Goal: Task Accomplishment & Management: Use online tool/utility

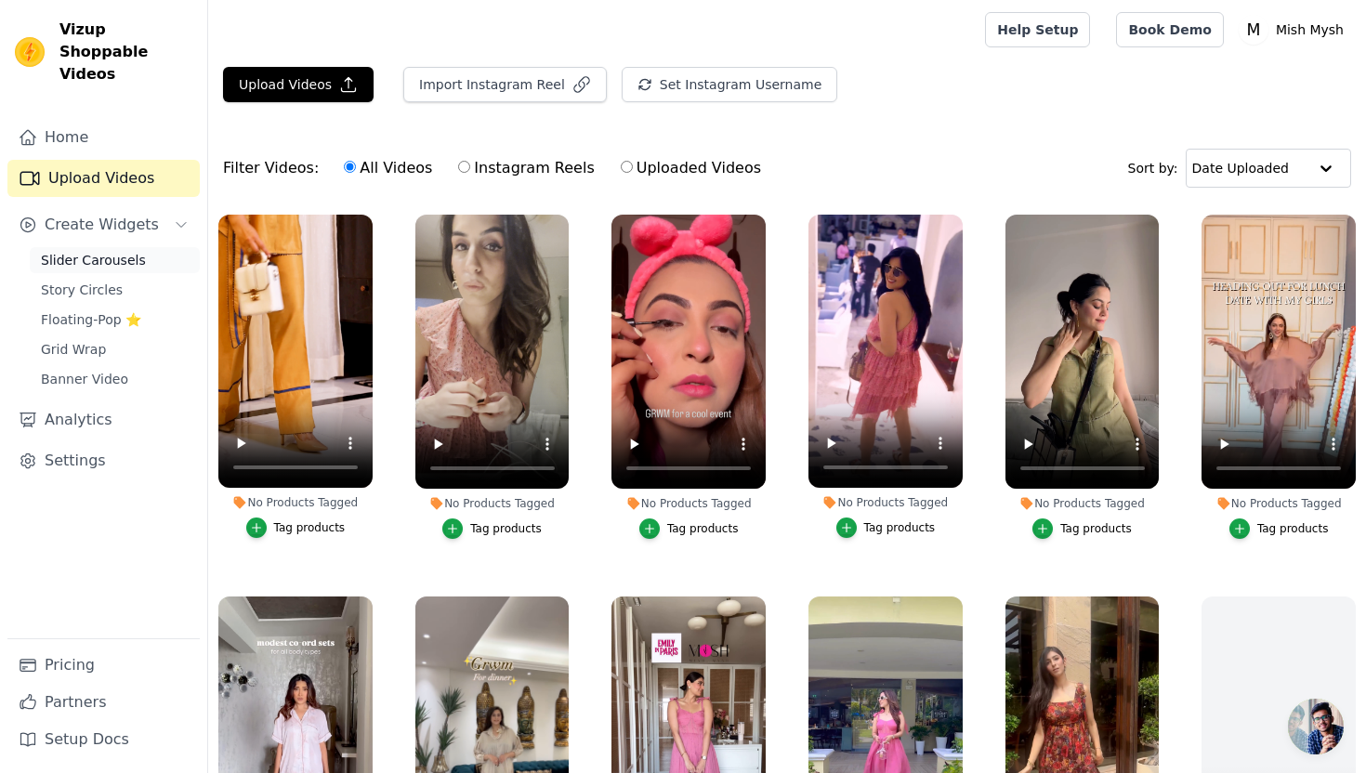
click at [117, 251] on span "Slider Carousels" at bounding box center [93, 260] width 105 height 19
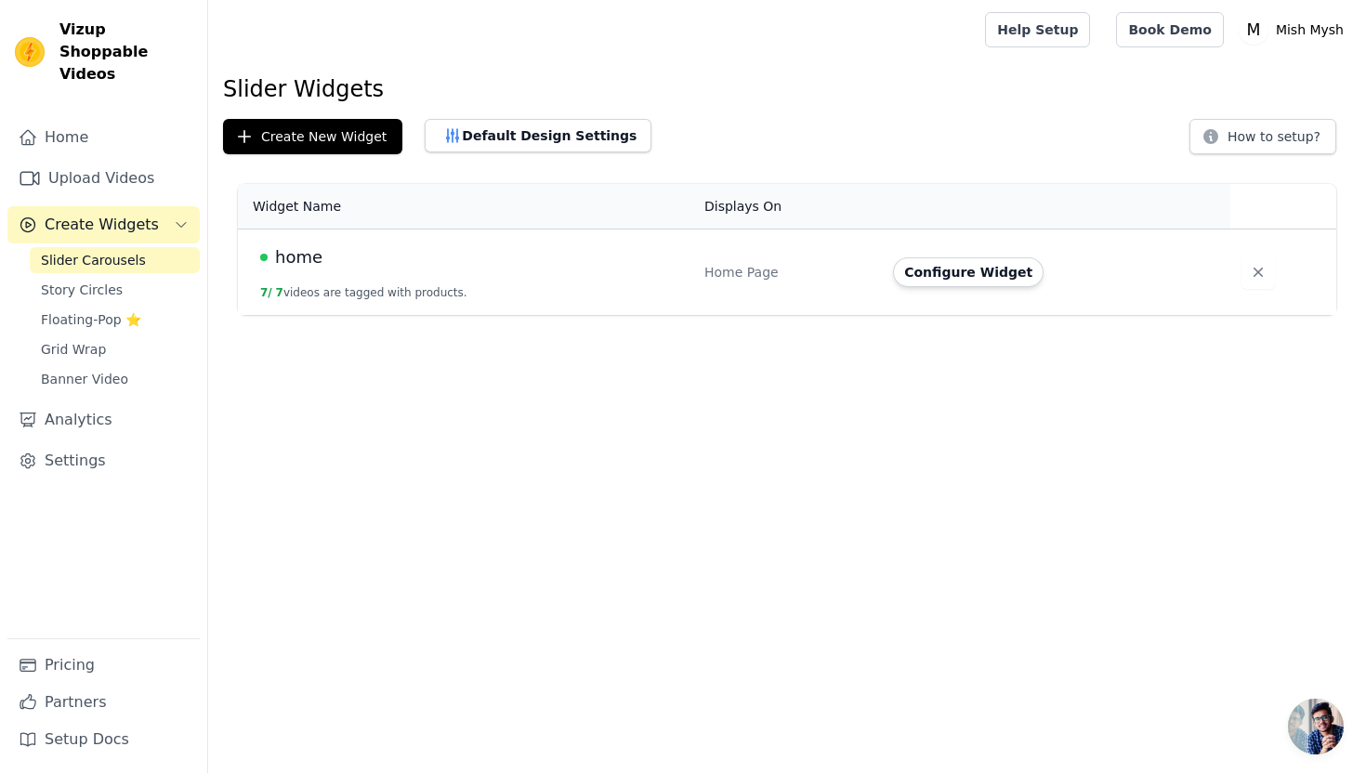
click at [750, 269] on div "Home Page" at bounding box center [787, 272] width 166 height 19
click at [968, 269] on button "Configure Widget" at bounding box center [968, 272] width 151 height 30
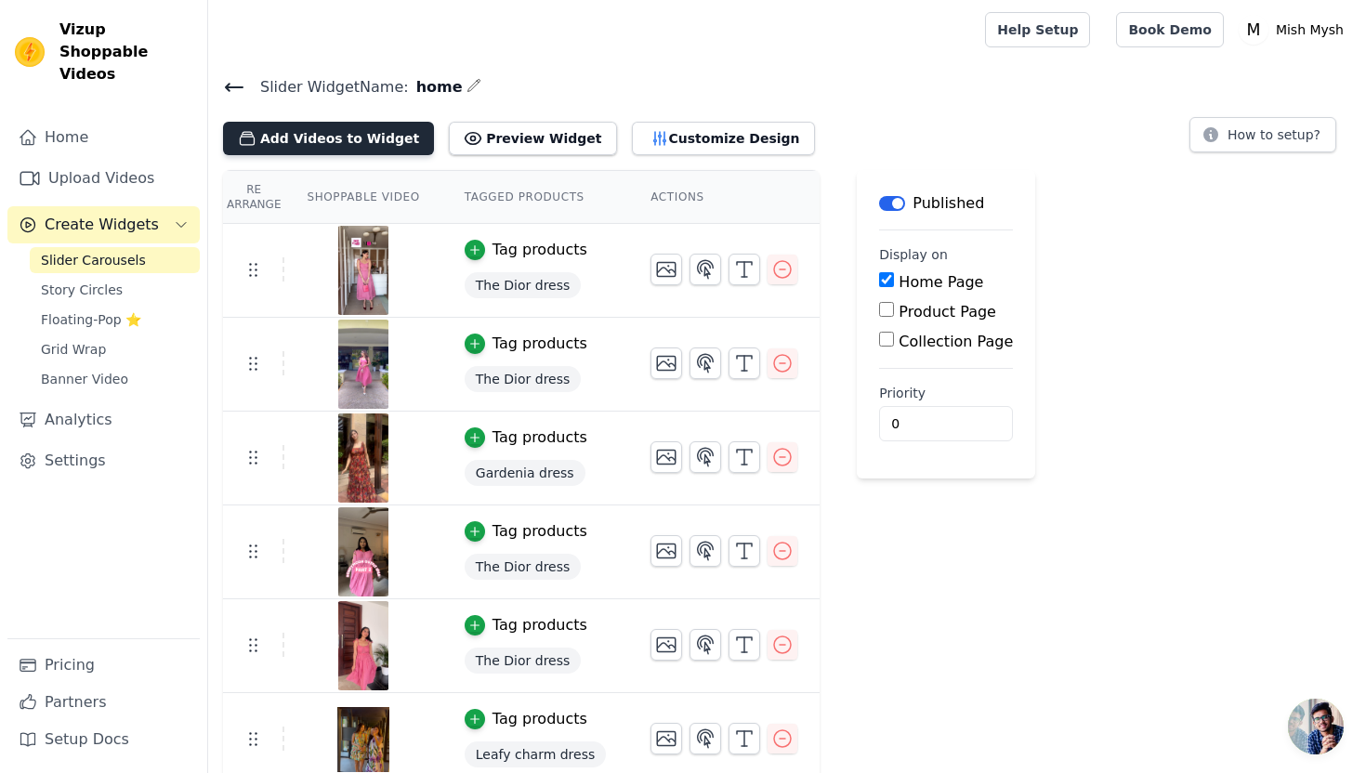
click at [328, 137] on button "Add Videos to Widget" at bounding box center [328, 138] width 211 height 33
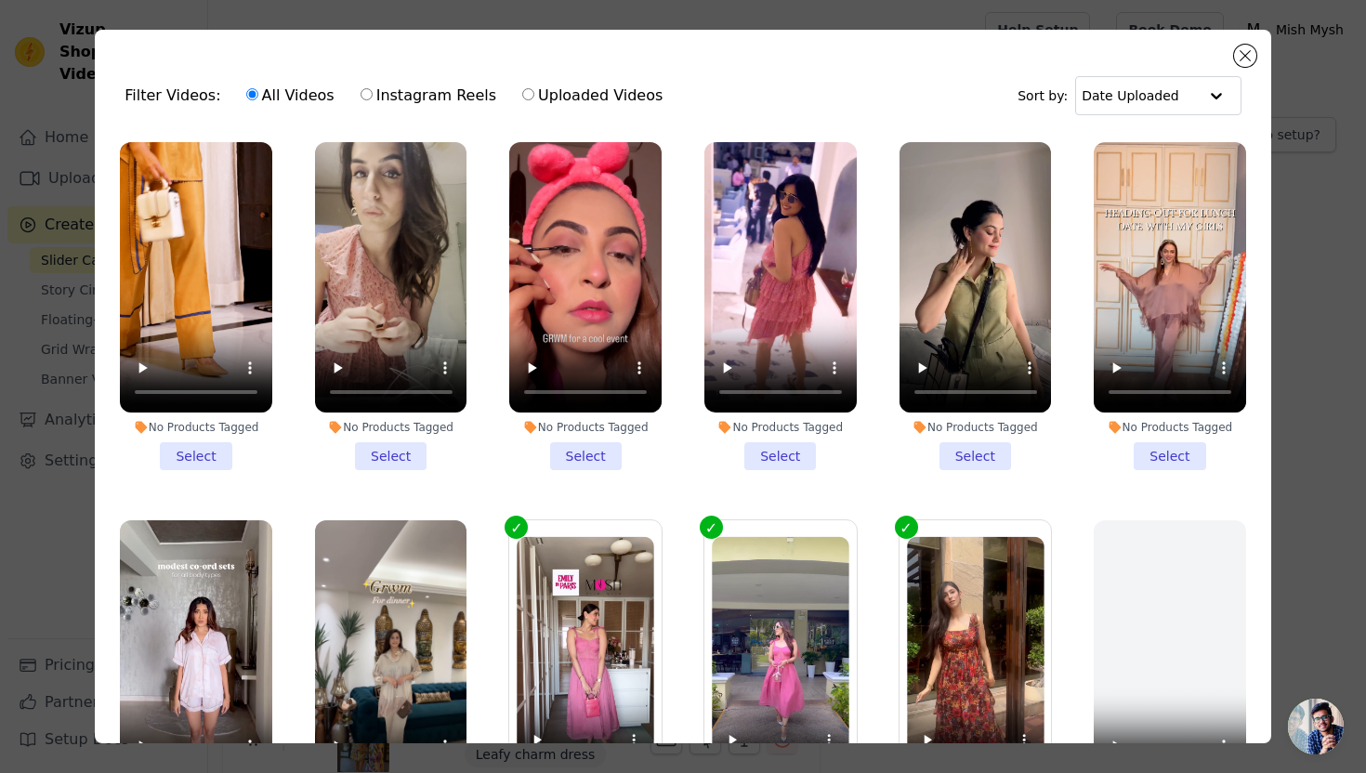
click at [188, 460] on li "No Products Tagged Select" at bounding box center [196, 306] width 152 height 328
click at [0, 0] on input "No Products Tagged Select" at bounding box center [0, 0] width 0 height 0
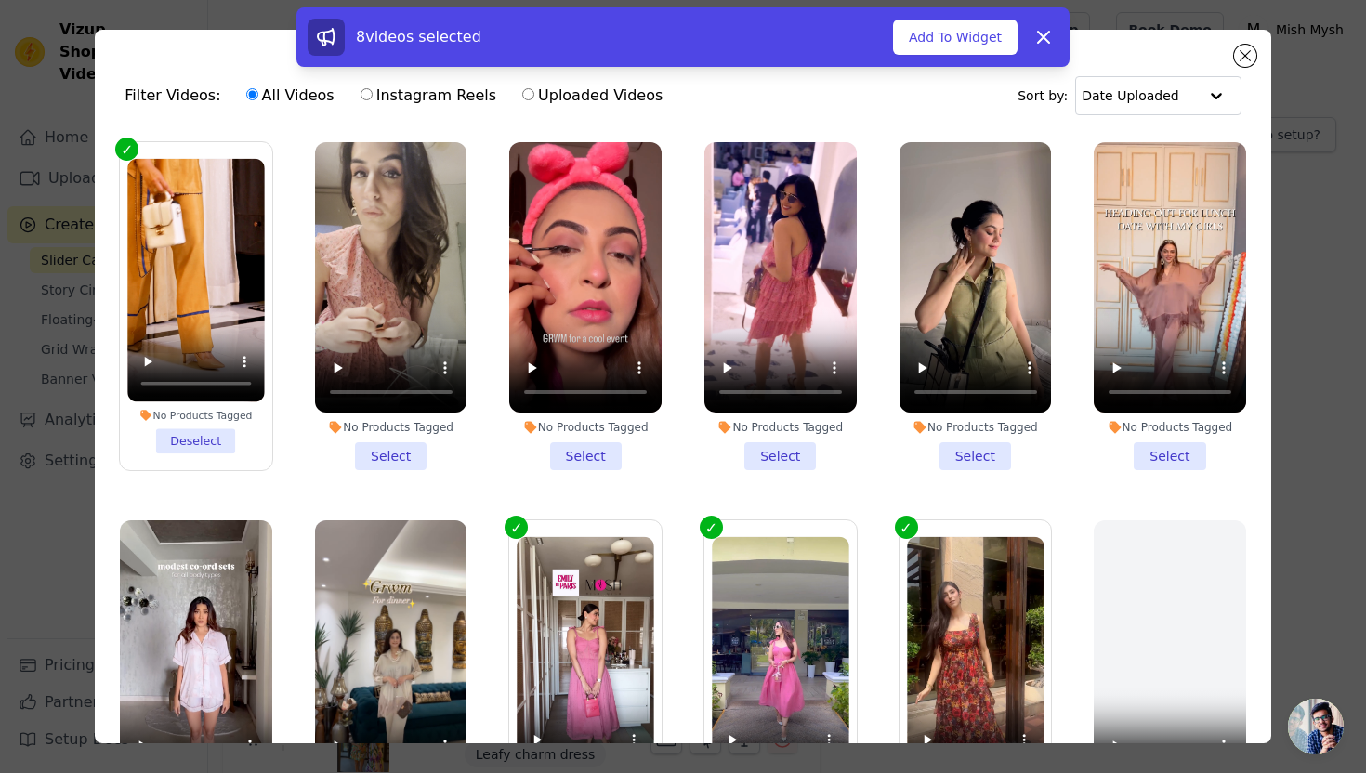
click at [406, 458] on li "No Products Tagged Select" at bounding box center [391, 306] width 152 height 328
click at [0, 0] on input "No Products Tagged Select" at bounding box center [0, 0] width 0 height 0
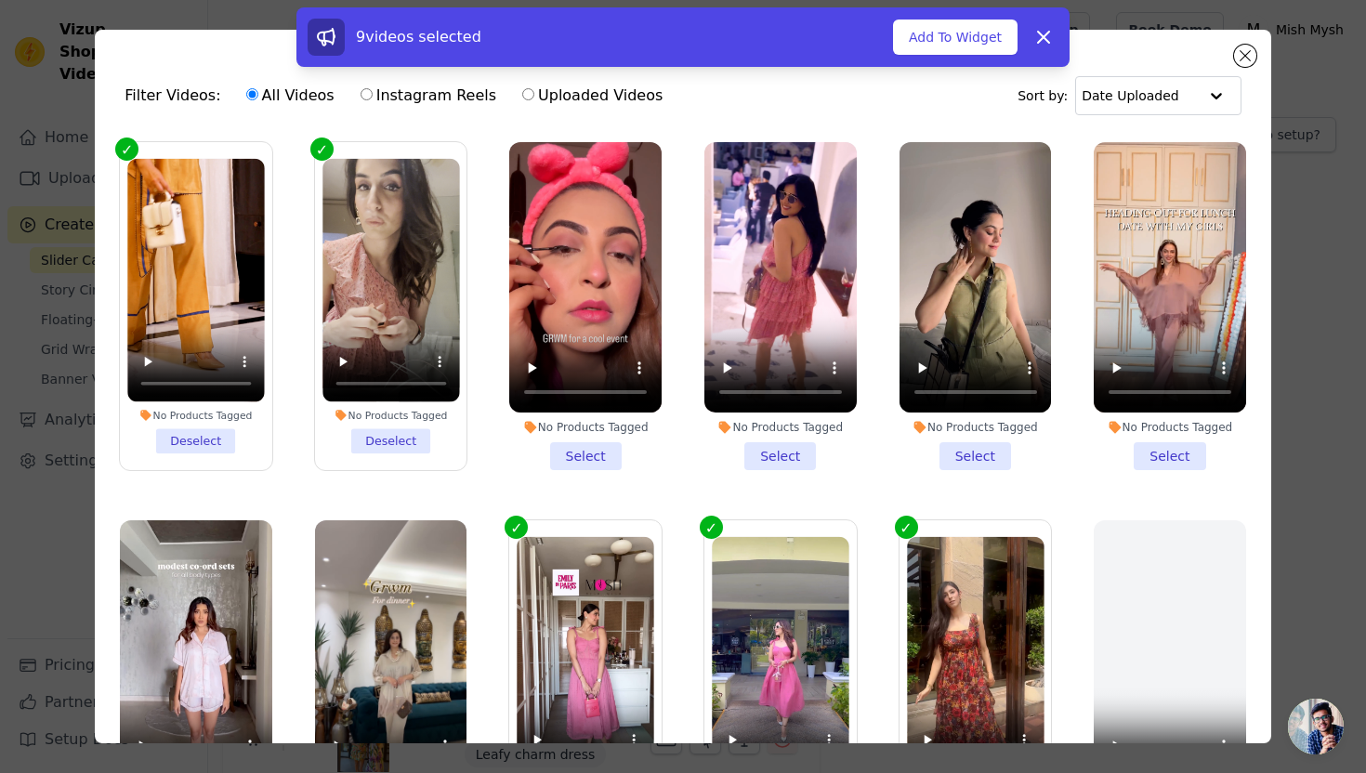
click at [563, 454] on li "No Products Tagged Select" at bounding box center [585, 306] width 152 height 328
click at [0, 0] on input "No Products Tagged Select" at bounding box center [0, 0] width 0 height 0
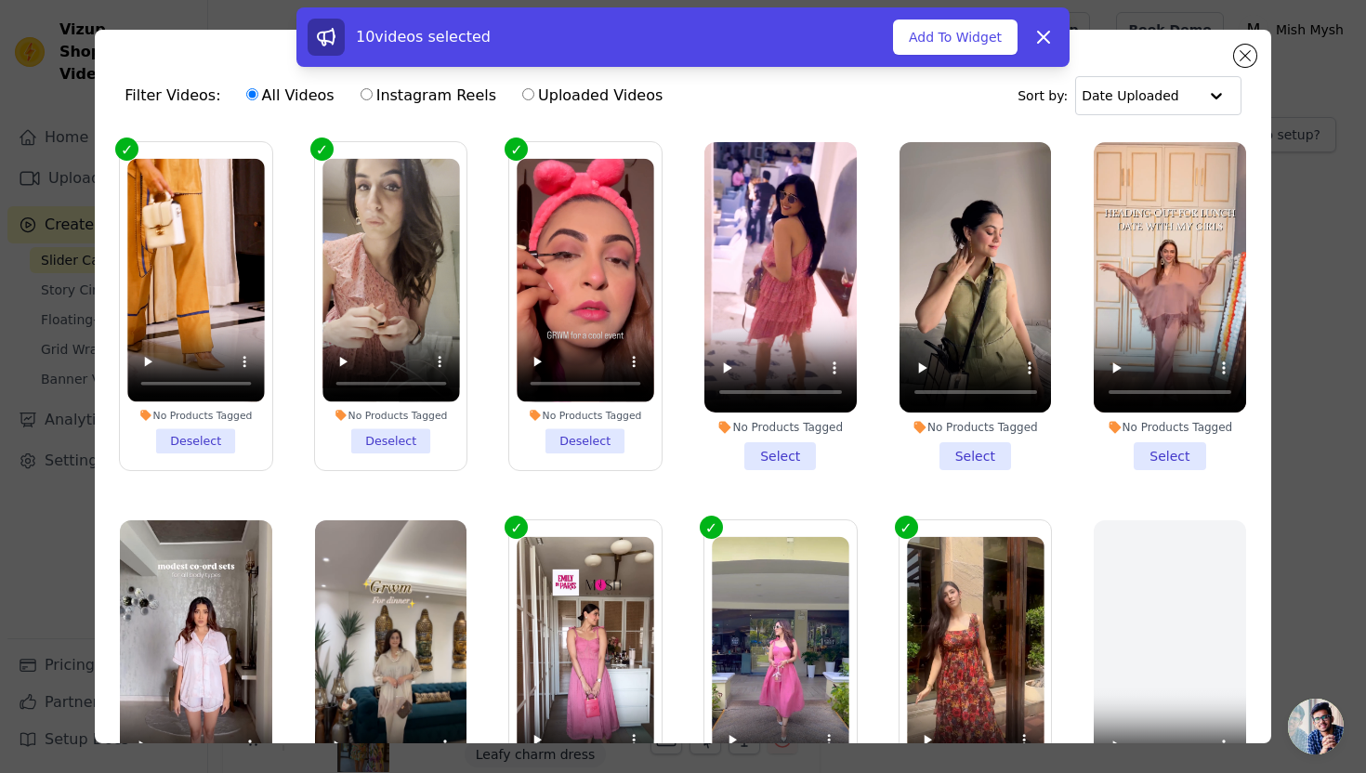
click at [801, 454] on li "No Products Tagged Select" at bounding box center [780, 306] width 152 height 328
click at [0, 0] on input "No Products Tagged Select" at bounding box center [0, 0] width 0 height 0
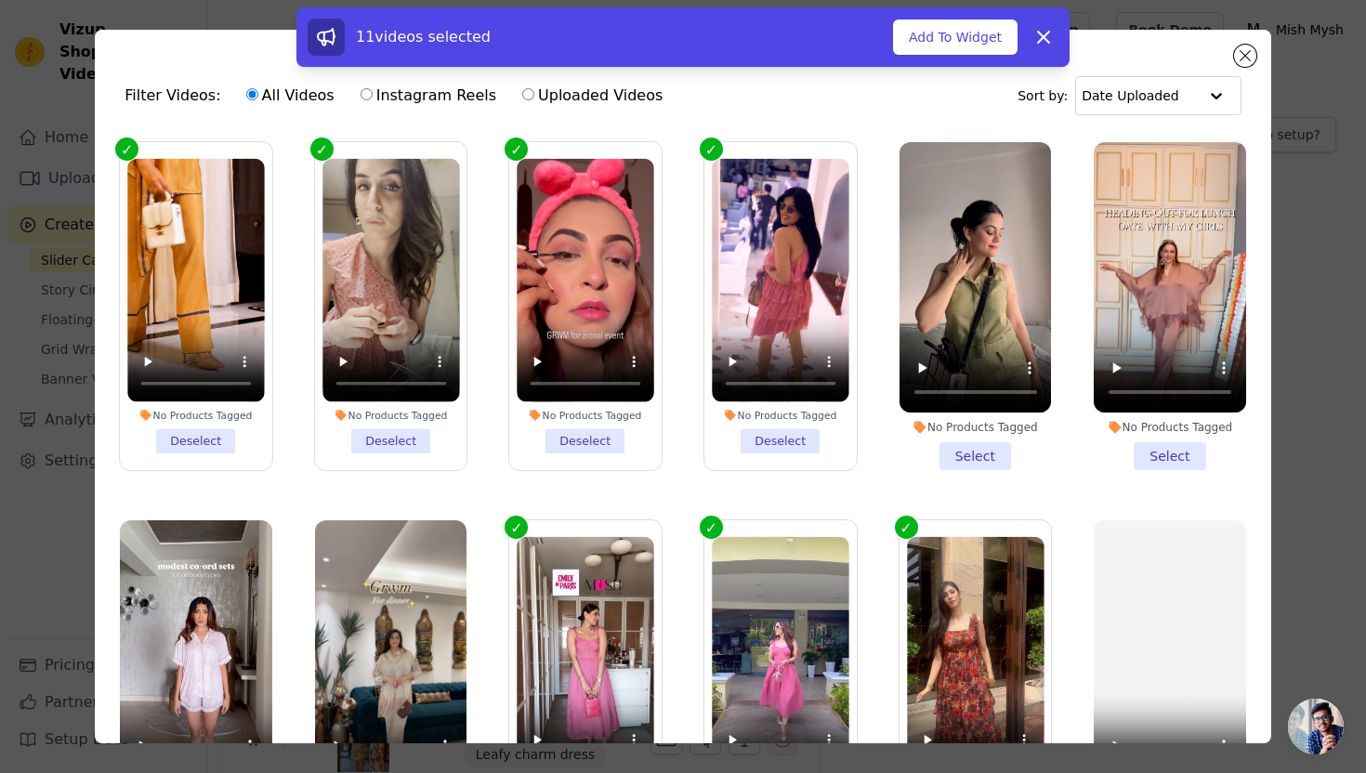
click at [973, 451] on li "No Products Tagged Select" at bounding box center [975, 306] width 152 height 328
click at [0, 0] on input "No Products Tagged Select" at bounding box center [0, 0] width 0 height 0
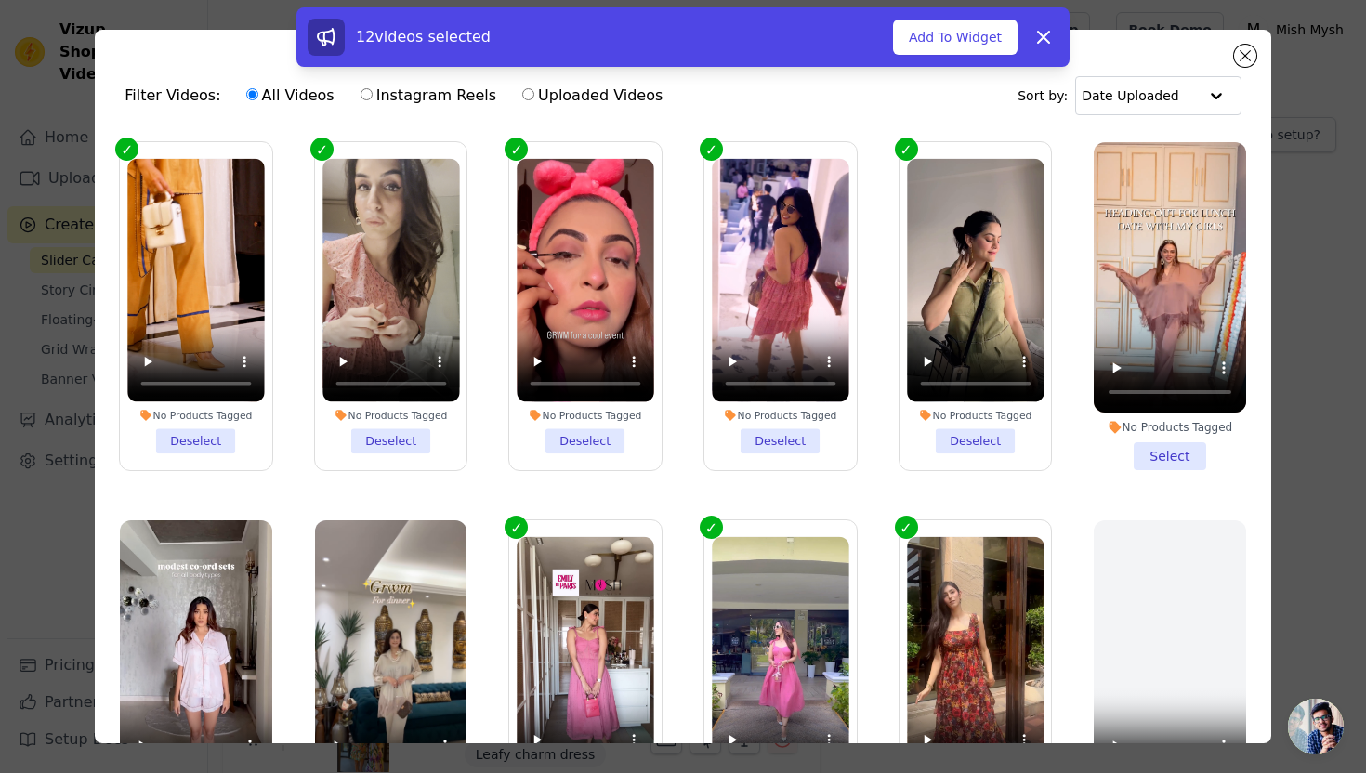
click at [1162, 451] on li "No Products Tagged Select" at bounding box center [1169, 306] width 152 height 328
click at [0, 0] on input "No Products Tagged Select" at bounding box center [0, 0] width 0 height 0
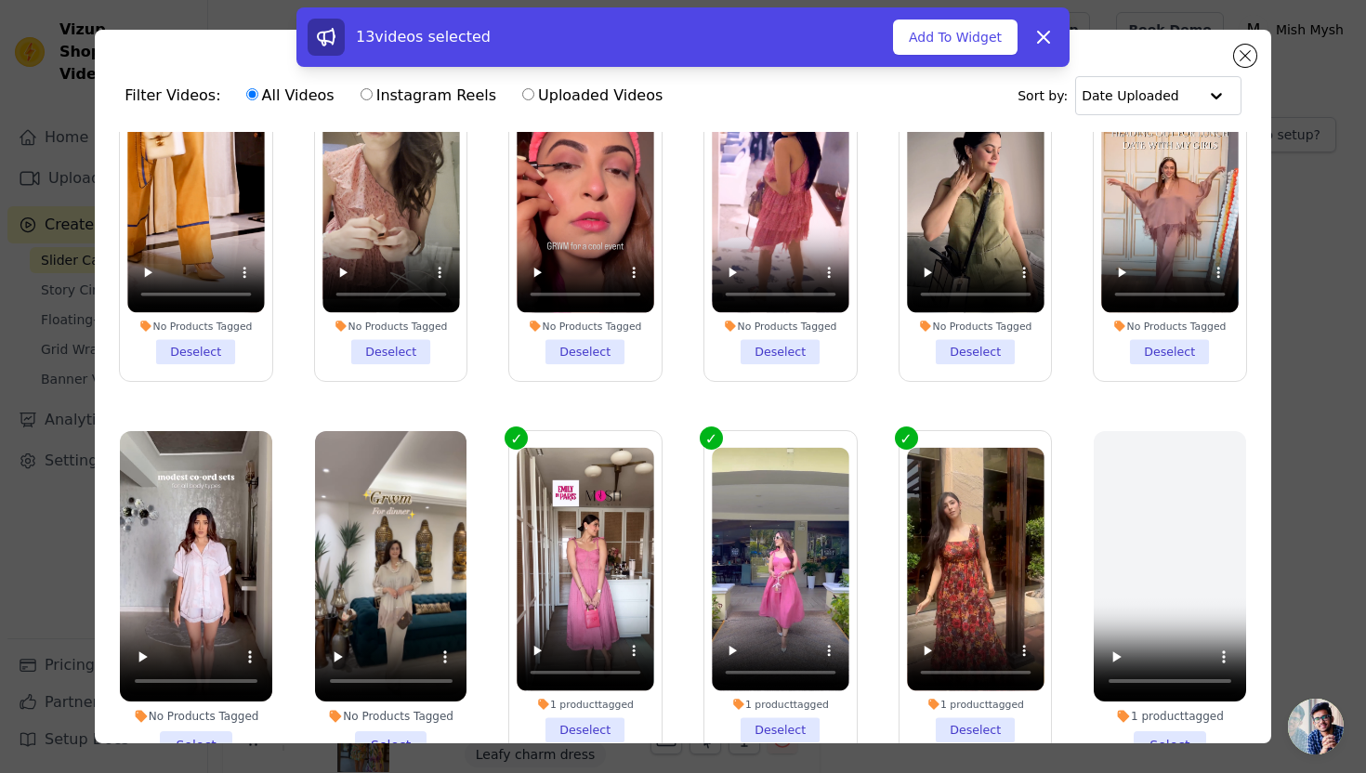
scroll to position [229, 0]
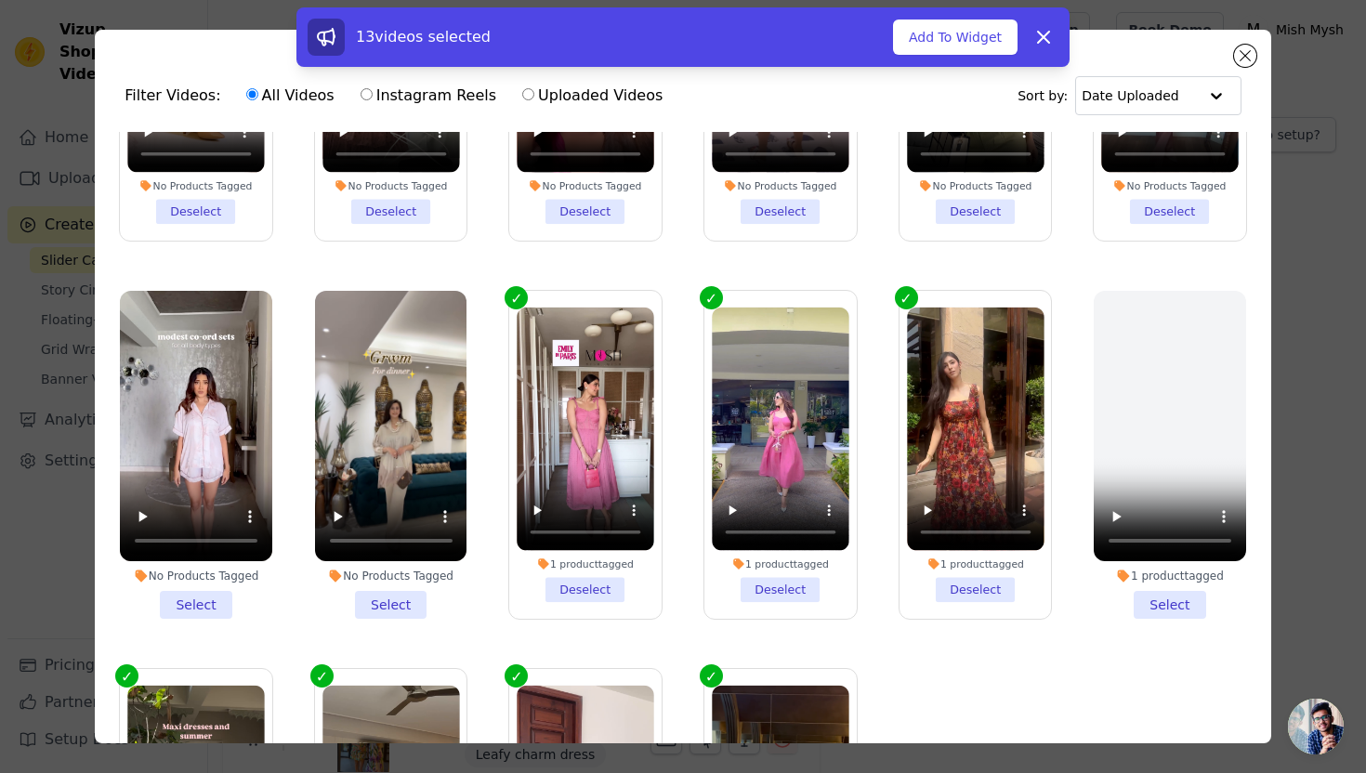
click at [182, 602] on li "No Products Tagged Select" at bounding box center [196, 455] width 152 height 328
click at [0, 0] on input "No Products Tagged Select" at bounding box center [0, 0] width 0 height 0
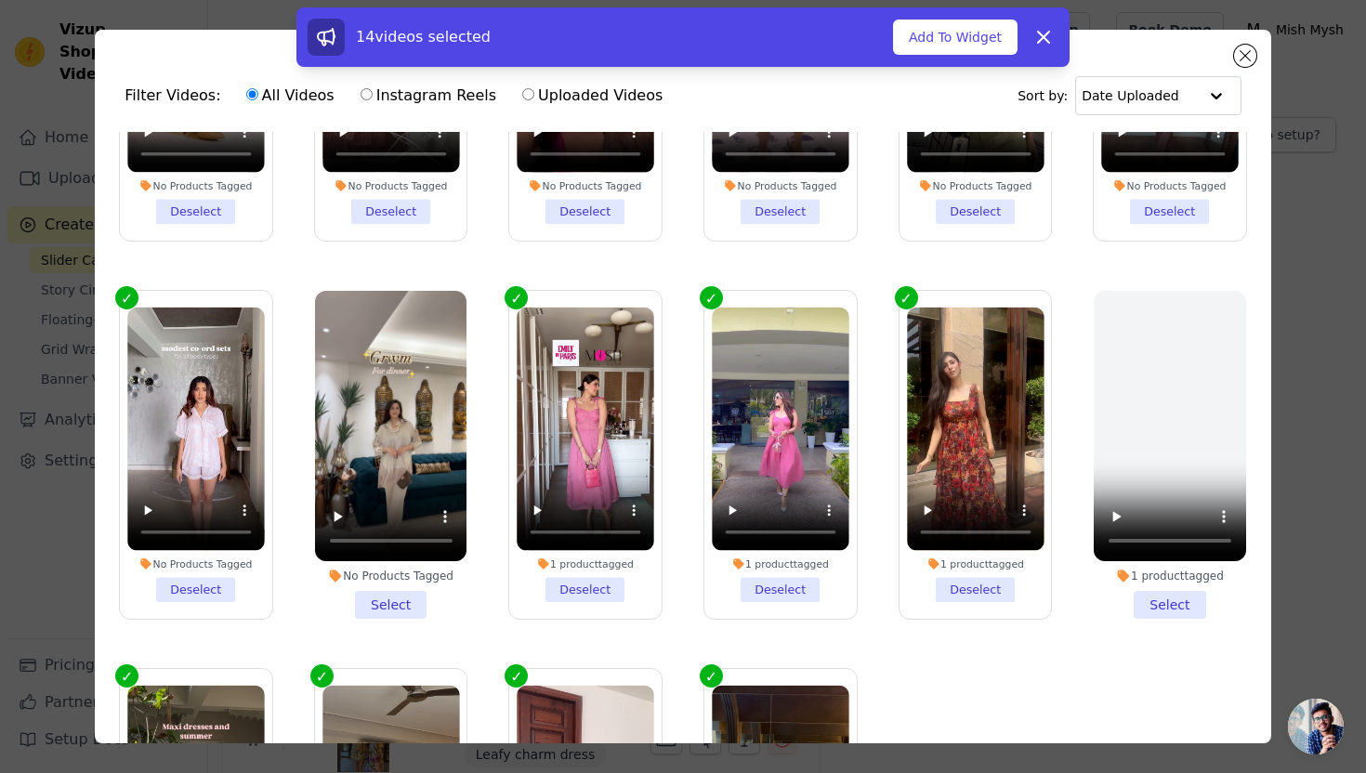
click at [383, 598] on li "No Products Tagged Select" at bounding box center [391, 455] width 152 height 328
click at [0, 0] on input "No Products Tagged Select" at bounding box center [0, 0] width 0 height 0
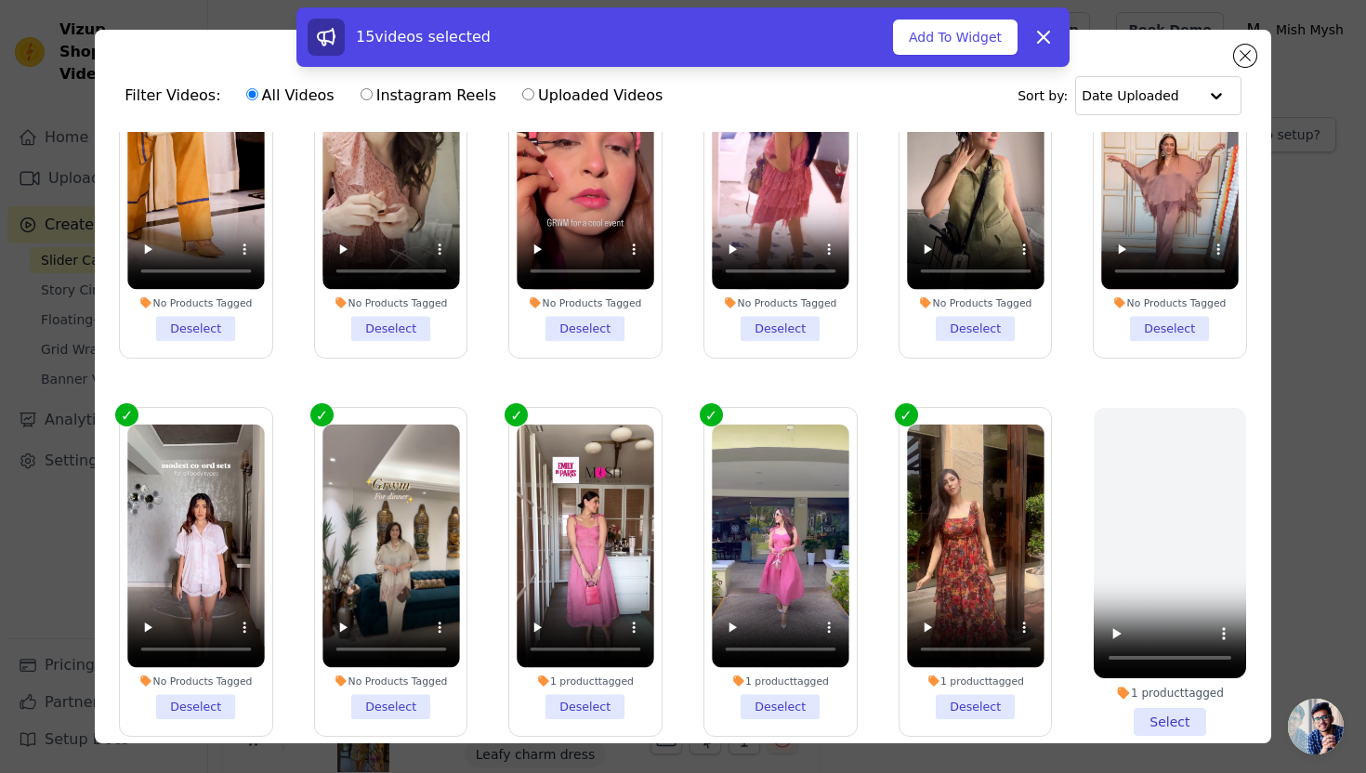
scroll to position [33, 0]
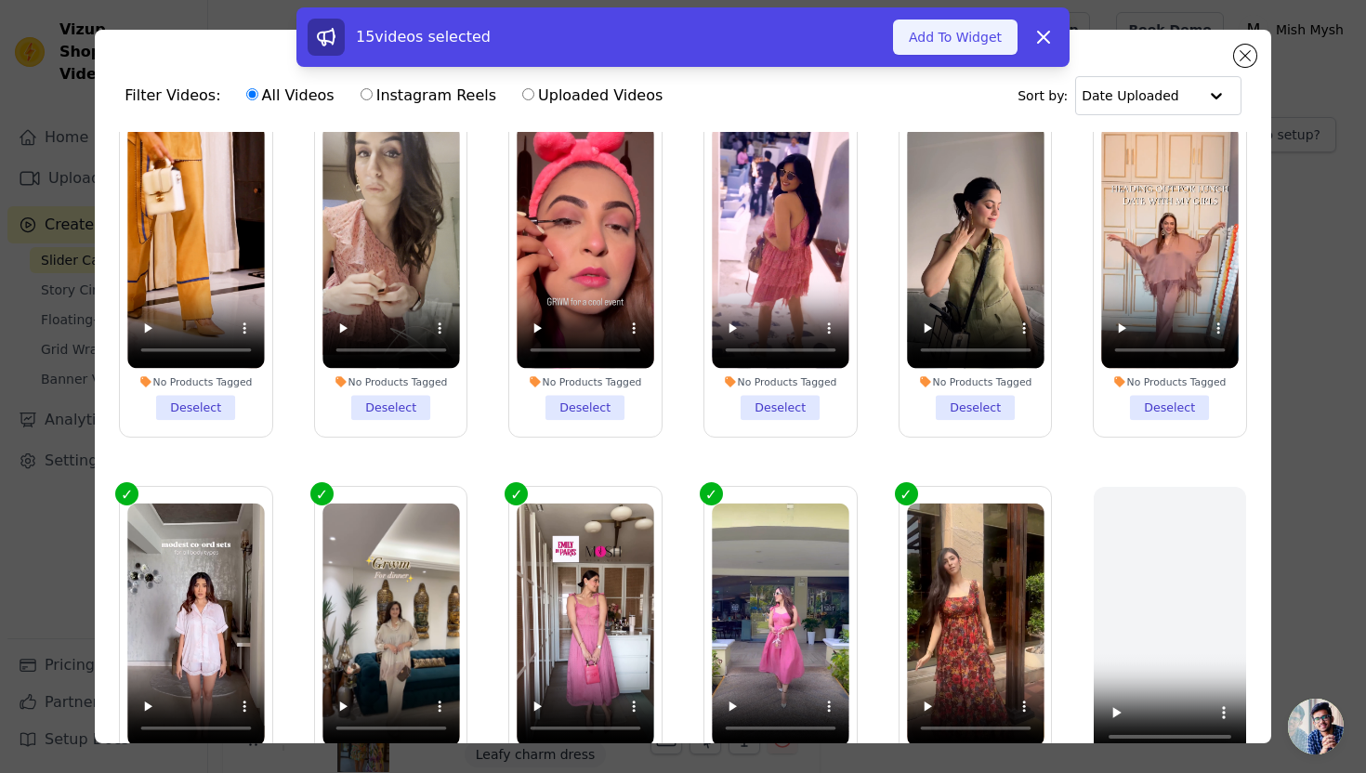
click at [964, 36] on button "Add To Widget" at bounding box center [955, 37] width 124 height 35
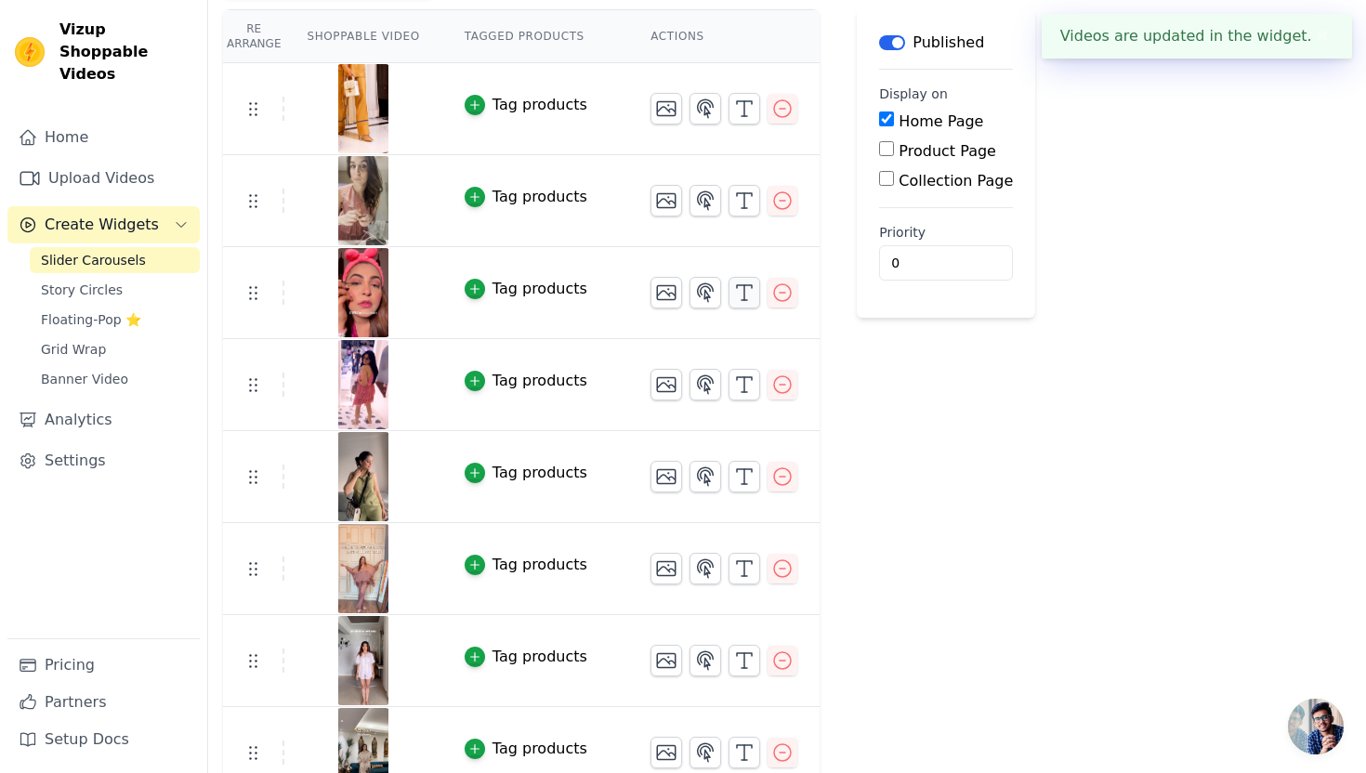
scroll to position [0, 0]
